Goal: Check status: Check status

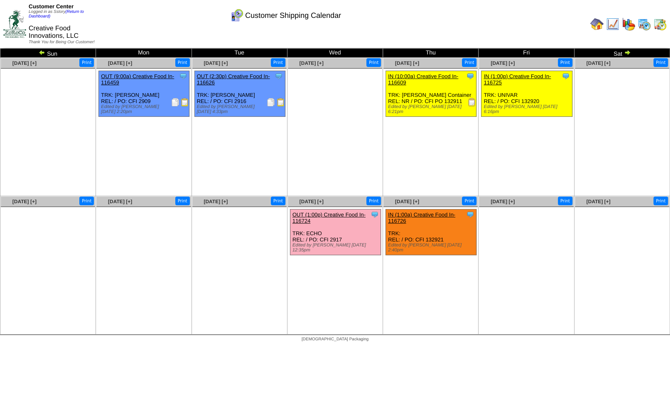
click at [647, 21] on img at bounding box center [644, 23] width 13 height 13
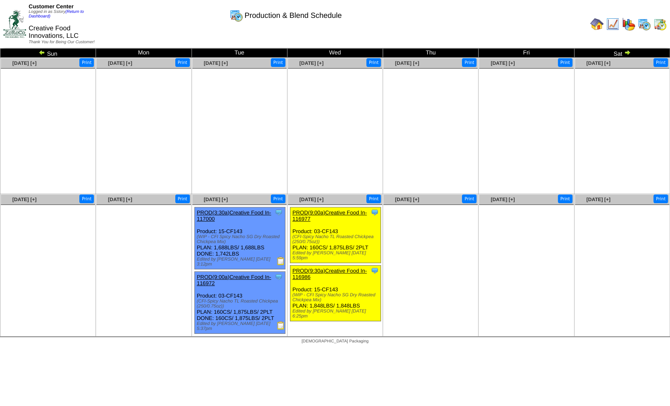
click at [628, 54] on img at bounding box center [627, 52] width 7 height 7
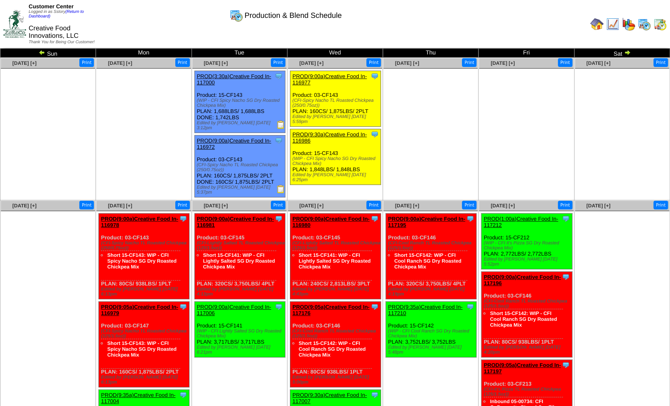
click at [625, 54] on img at bounding box center [627, 52] width 7 height 7
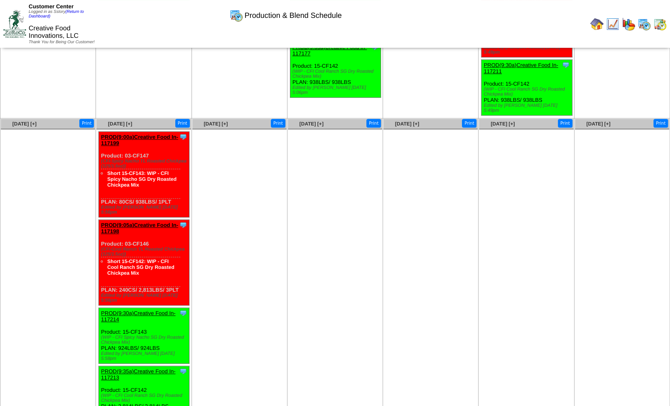
scroll to position [267, 0]
